Goal: Task Accomplishment & Management: Use online tool/utility

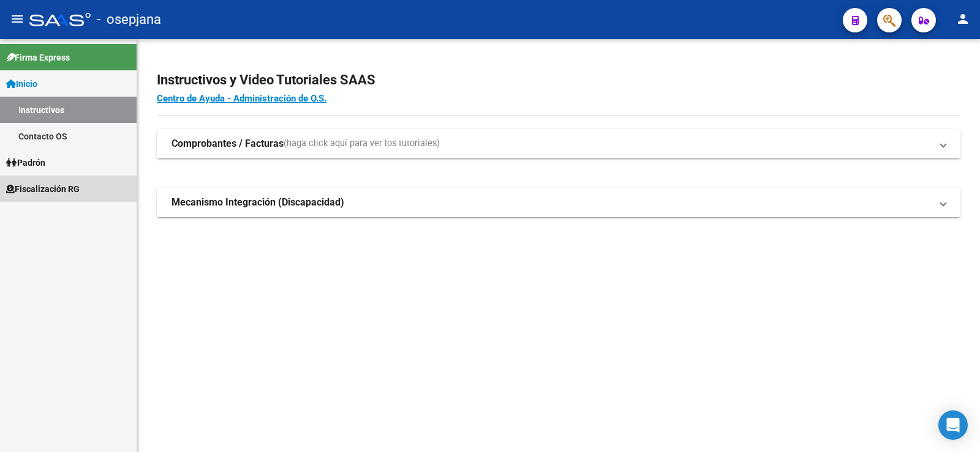
click at [45, 187] on span "Fiscalización RG" at bounding box center [42, 188] width 73 height 13
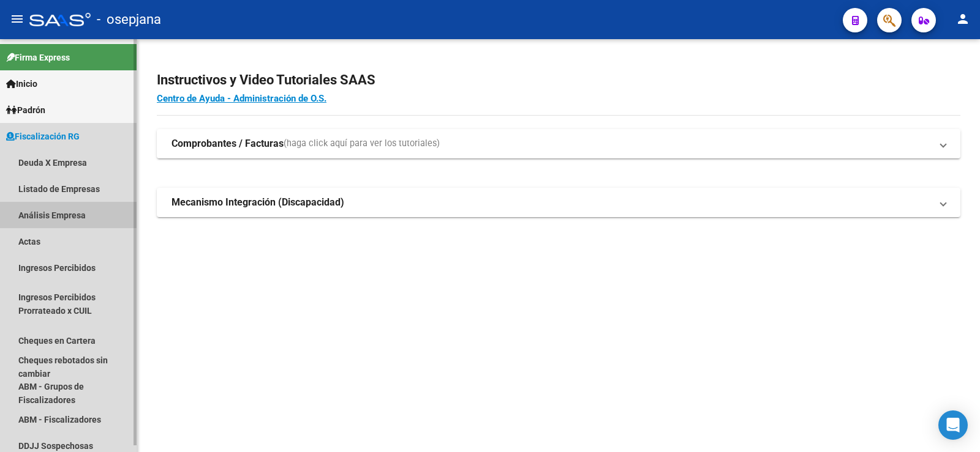
click at [40, 214] on link "Análisis Empresa" at bounding box center [68, 215] width 137 height 26
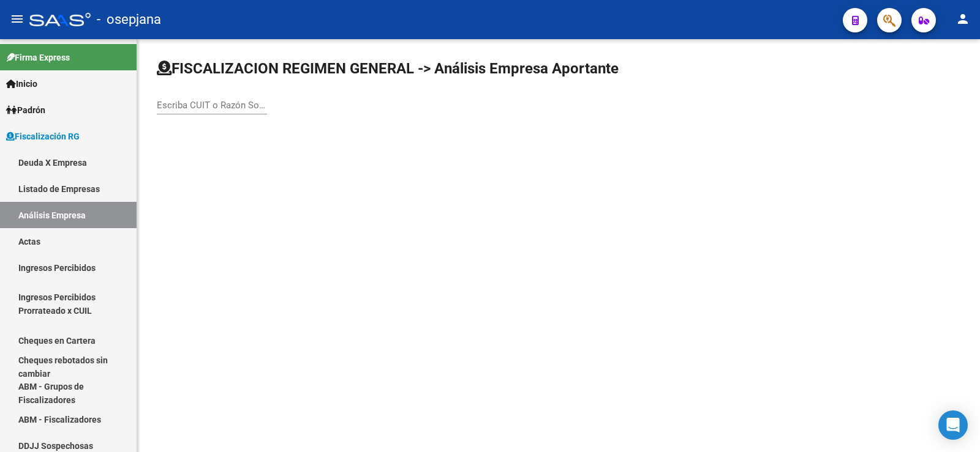
click at [201, 113] on div "Escriba CUIT o Razón Social para buscar" at bounding box center [212, 101] width 110 height 26
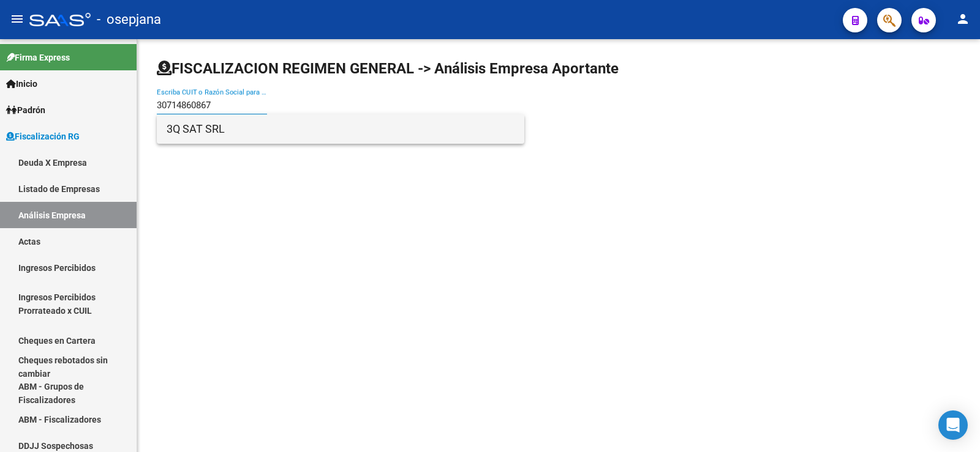
type input "30714860867"
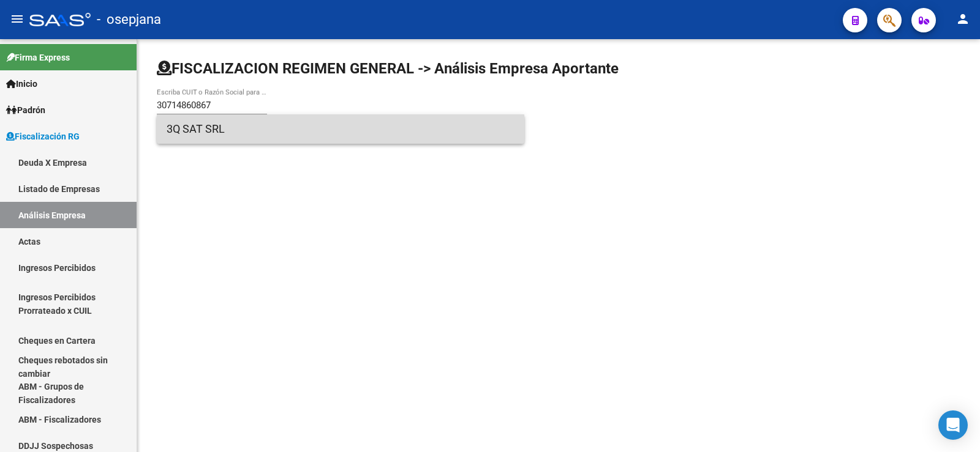
click at [195, 136] on span "3Q SAT SRL" at bounding box center [341, 128] width 348 height 29
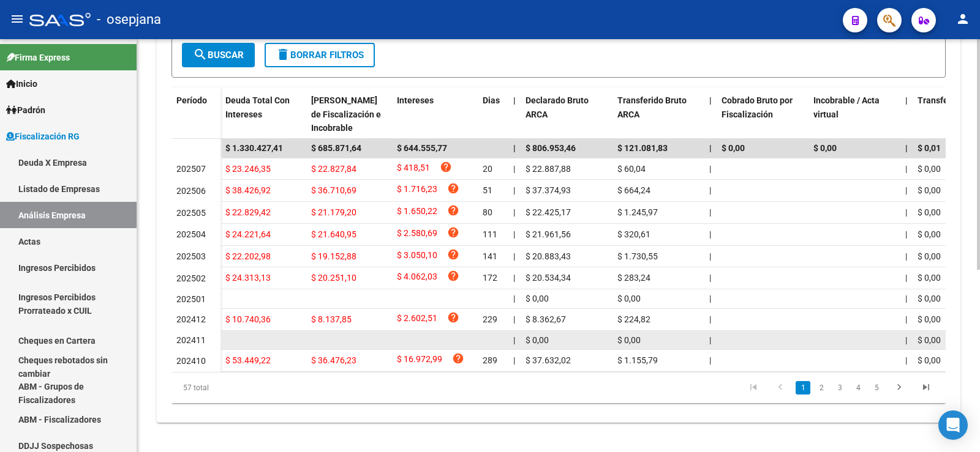
scroll to position [327, 0]
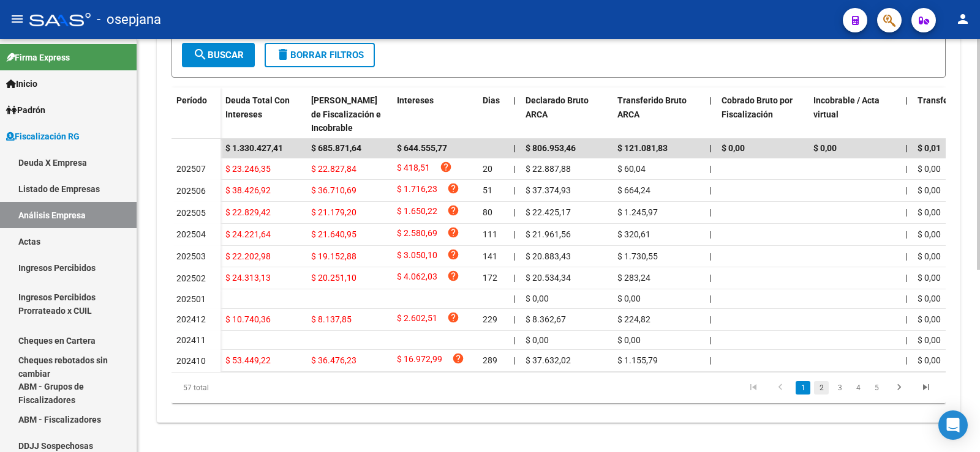
click at [820, 390] on link "2" at bounding box center [821, 387] width 15 height 13
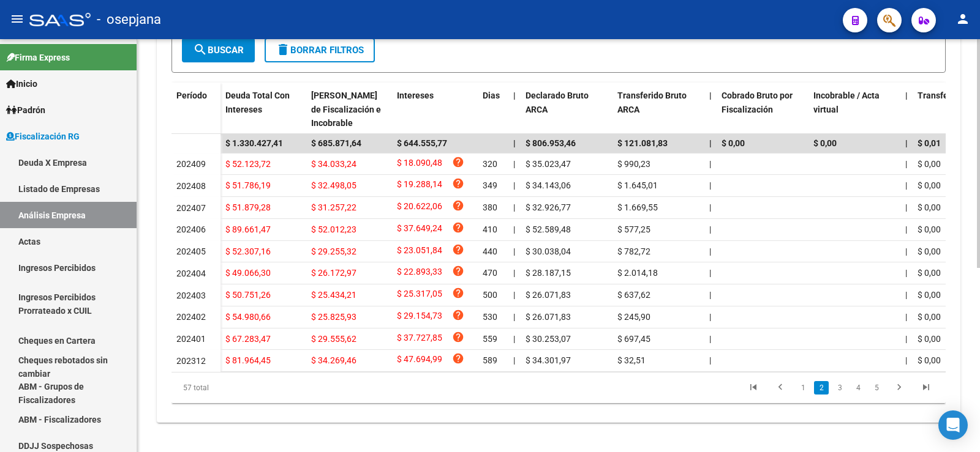
scroll to position [328, 0]
click at [839, 395] on link "3" at bounding box center [839, 387] width 15 height 13
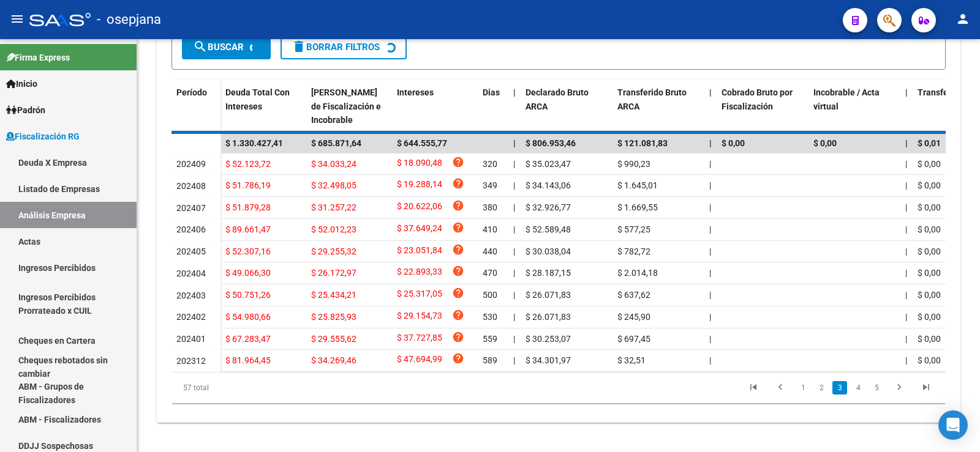
scroll to position [329, 0]
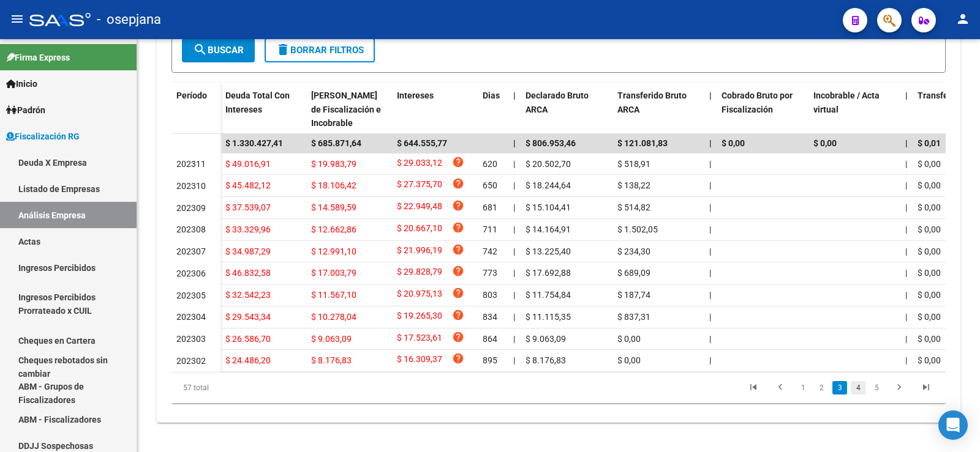
click at [858, 394] on link "4" at bounding box center [857, 387] width 15 height 13
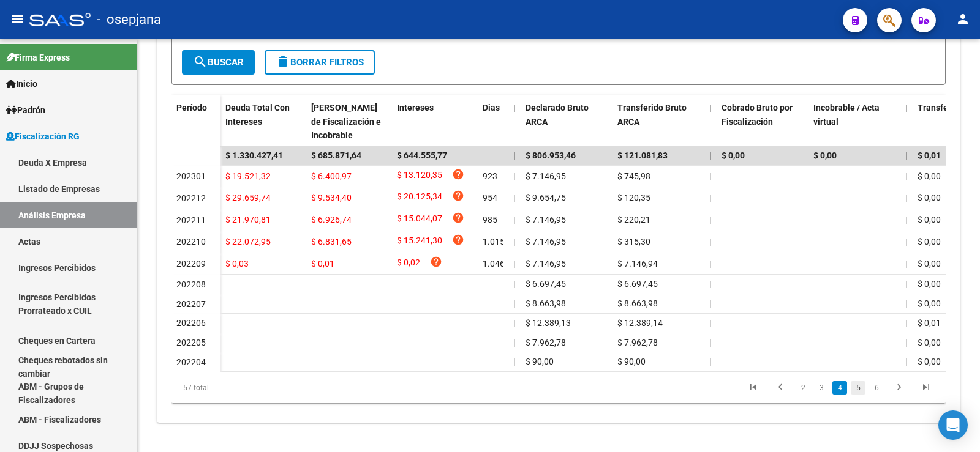
scroll to position [318, 0]
click at [858, 388] on link "5" at bounding box center [857, 387] width 15 height 13
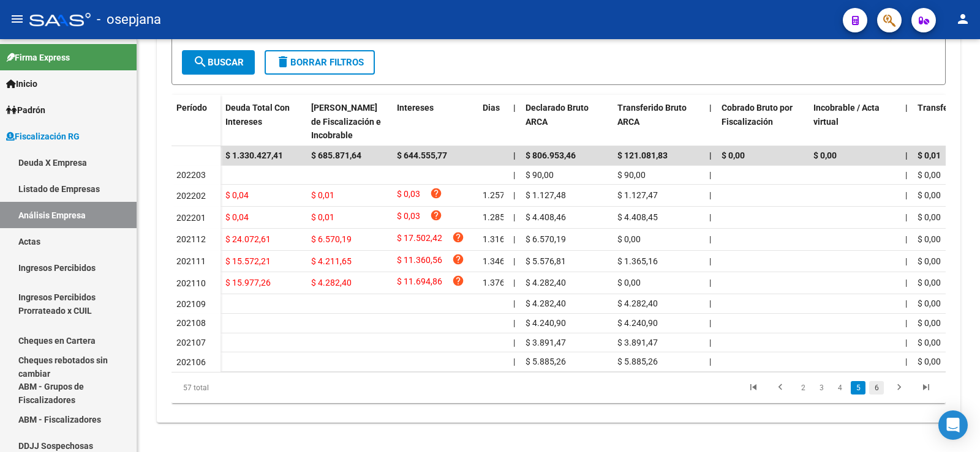
click at [876, 392] on link "6" at bounding box center [876, 387] width 15 height 13
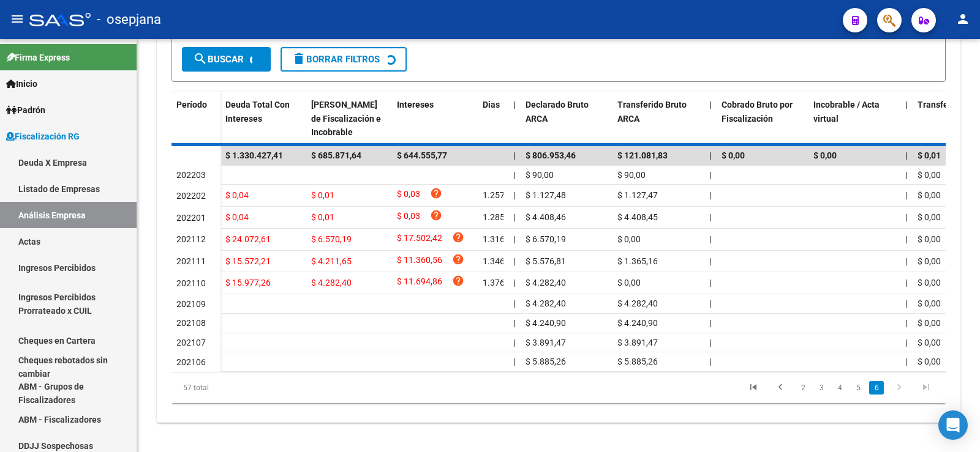
scroll to position [247, 0]
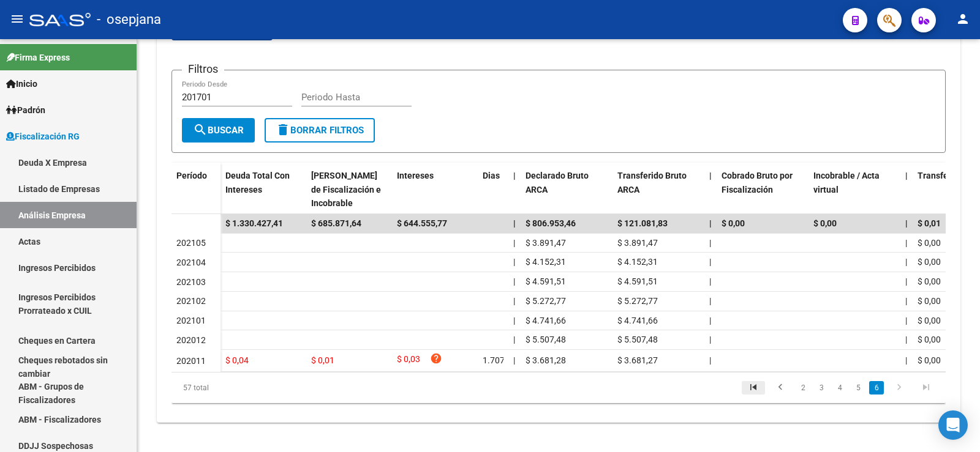
click at [752, 389] on icon "go to first page" at bounding box center [753, 389] width 16 height 15
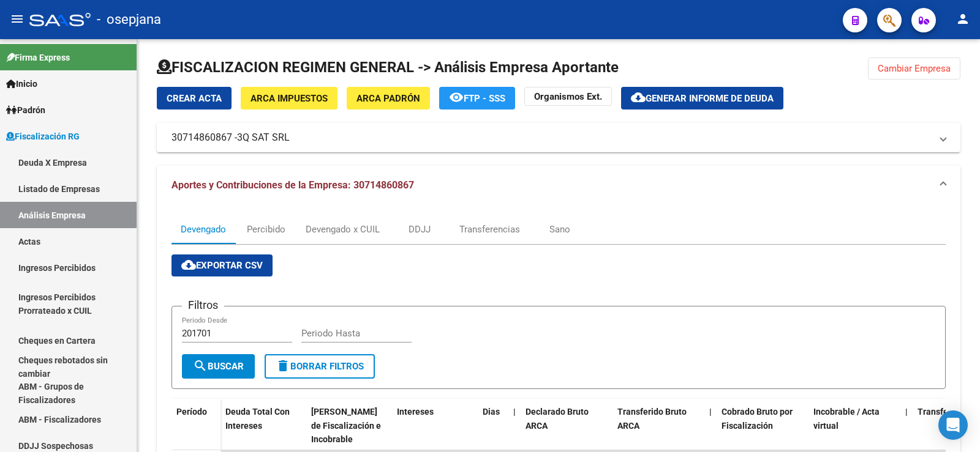
scroll to position [0, 0]
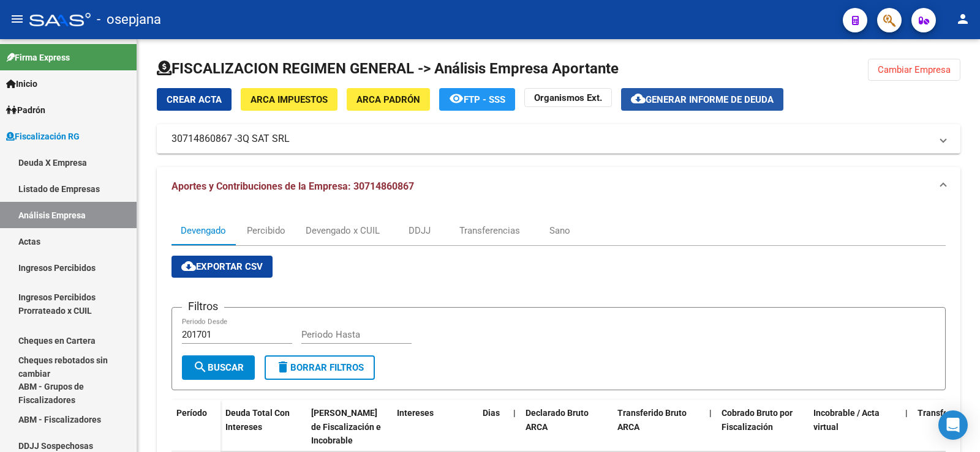
click at [688, 100] on span "Generar informe de deuda" at bounding box center [709, 99] width 128 height 11
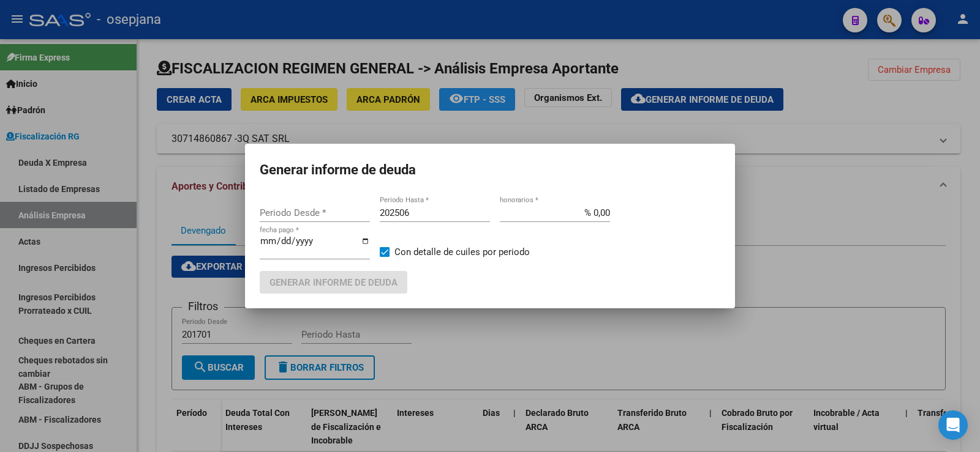
type input "201701"
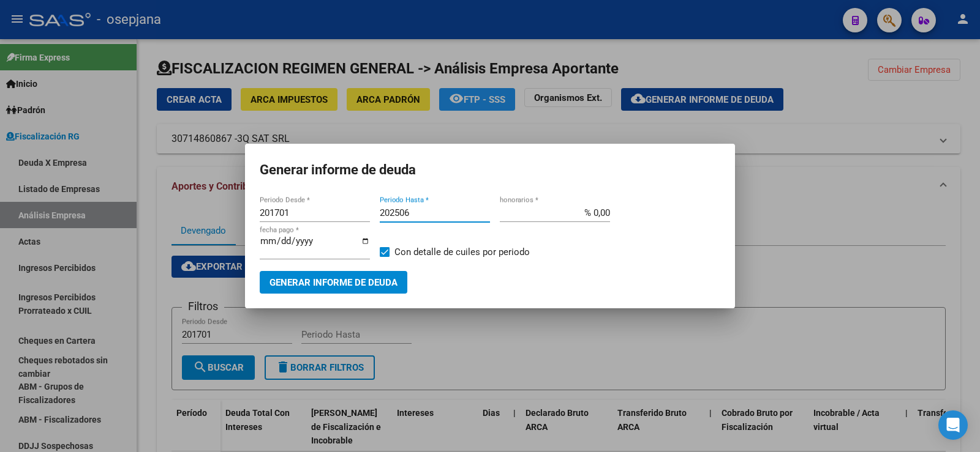
click at [411, 213] on input "202506" at bounding box center [435, 213] width 110 height 11
type input "202507"
click at [596, 217] on input "% 0,00" at bounding box center [555, 213] width 110 height 11
click at [607, 211] on input "% 0,00" at bounding box center [555, 213] width 110 height 11
click at [605, 211] on input "% 0,00" at bounding box center [555, 213] width 110 height 11
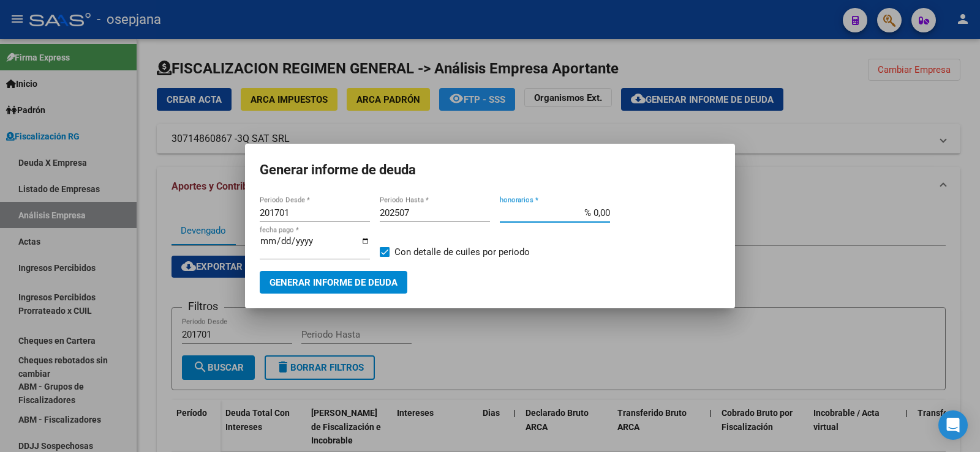
click at [602, 213] on input "% 0,00" at bounding box center [555, 213] width 110 height 11
click at [602, 214] on input "% 0,00" at bounding box center [555, 213] width 110 height 11
type input "% 10,00"
click at [283, 239] on input "[DATE]" at bounding box center [315, 246] width 110 height 20
type input "[DATE]"
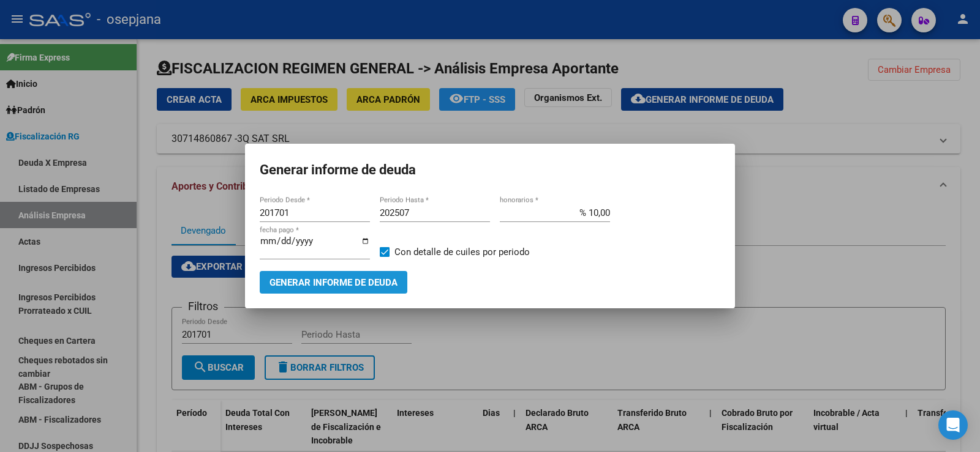
click at [321, 282] on span "Generar informe de deuda" at bounding box center [333, 282] width 128 height 11
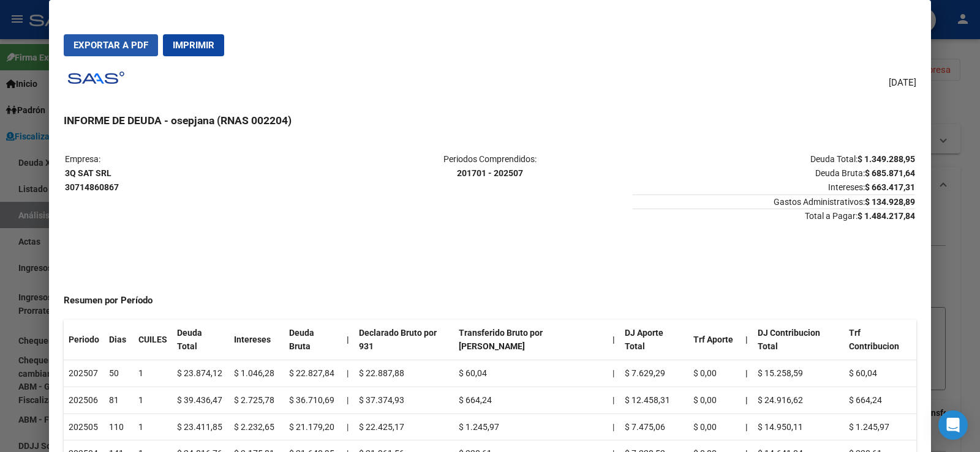
click at [107, 42] on span "Exportar a PDF" at bounding box center [110, 45] width 75 height 11
